Goal: Task Accomplishment & Management: Complete application form

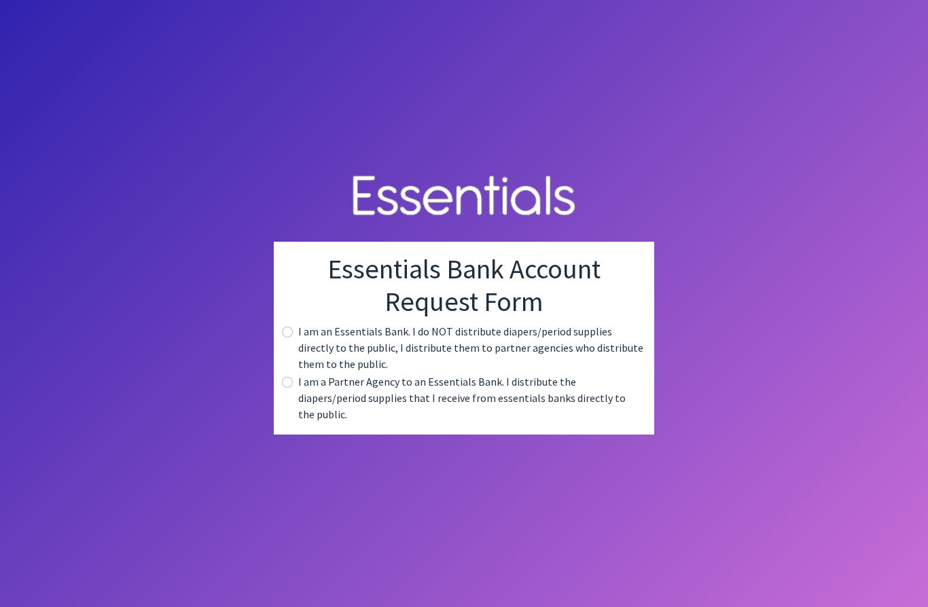
click at [289, 388] on input "radio" at bounding box center [287, 382] width 11 height 11
radio input "true"
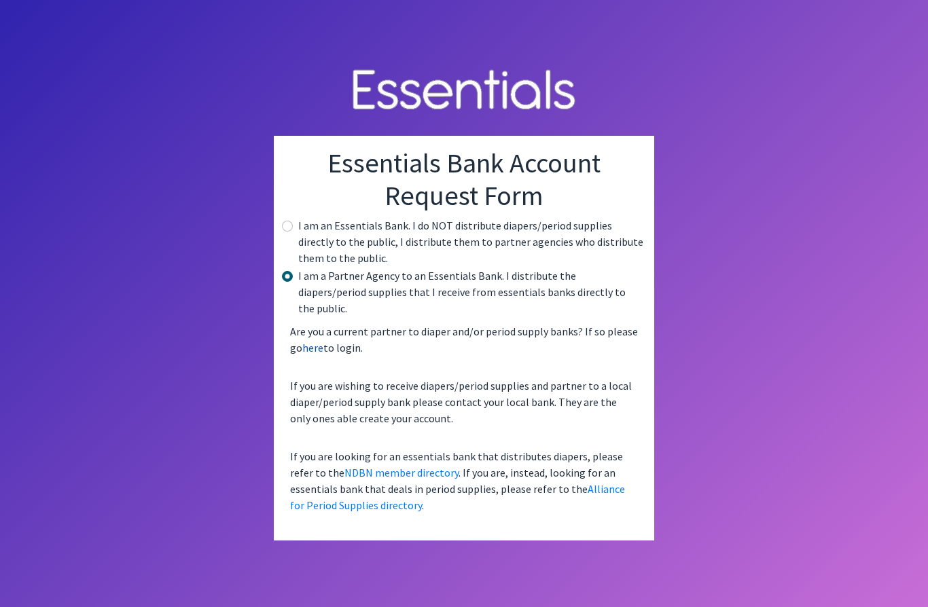
click at [313, 355] on link "here" at bounding box center [312, 348] width 21 height 14
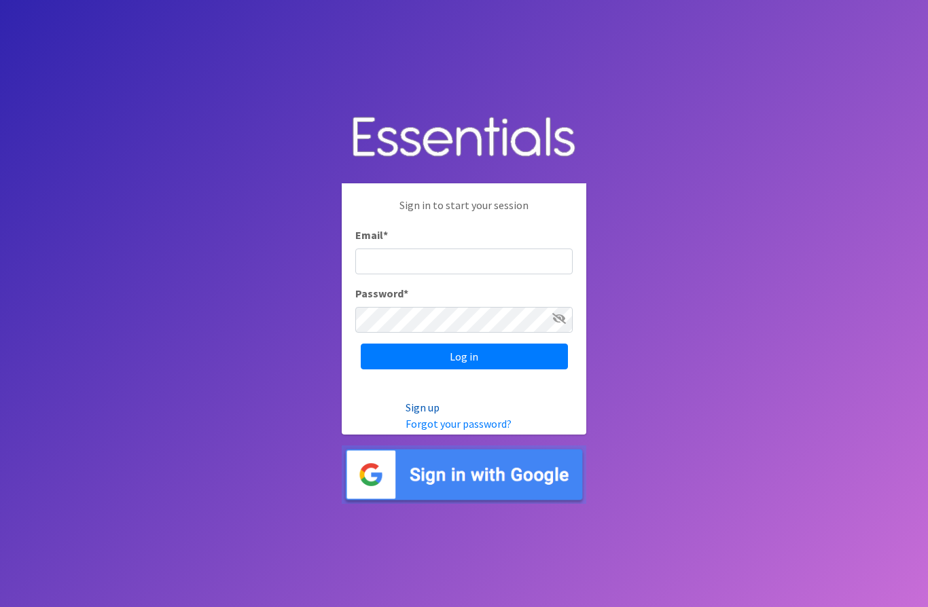
click at [426, 414] on link "Sign up" at bounding box center [422, 408] width 34 height 14
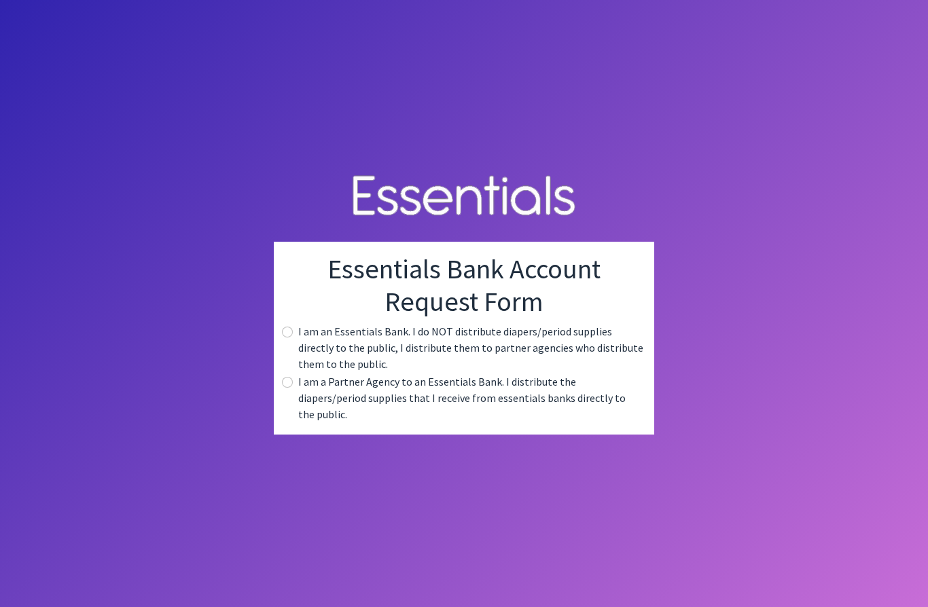
click at [290, 388] on input "radio" at bounding box center [287, 382] width 11 height 11
radio input "true"
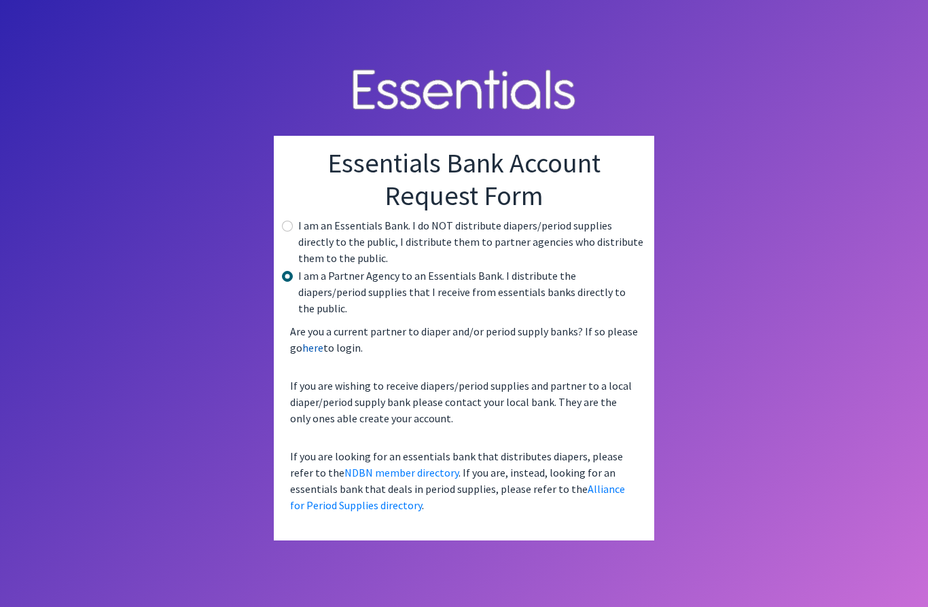
click at [310, 355] on link "here" at bounding box center [312, 348] width 21 height 14
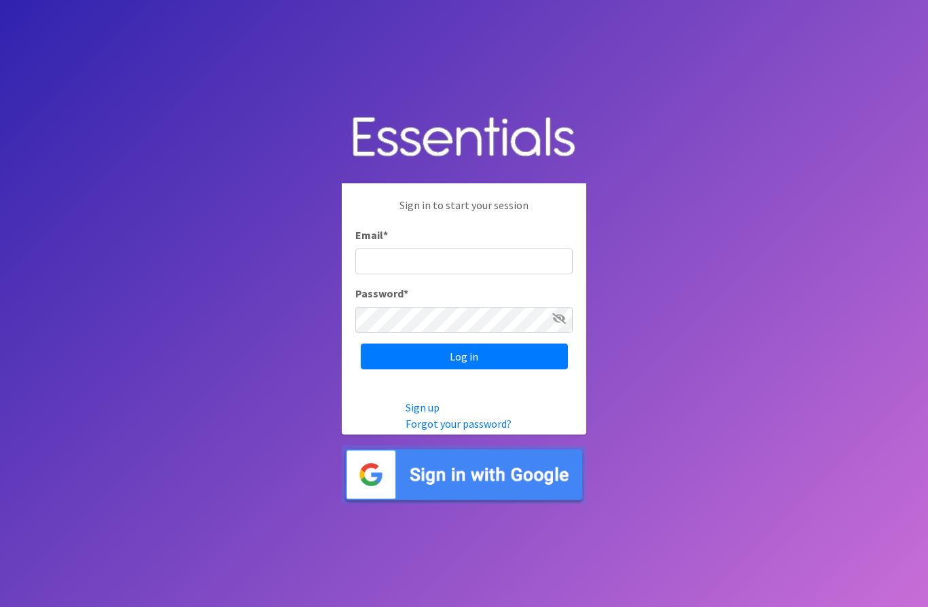
click at [479, 274] on input "Email *" at bounding box center [463, 262] width 217 height 26
click at [397, 274] on input "mailto:kittylee1@gmail.com" at bounding box center [463, 262] width 217 height 26
type input "kittylee1@gmail.com"
